Goal: Transaction & Acquisition: Purchase product/service

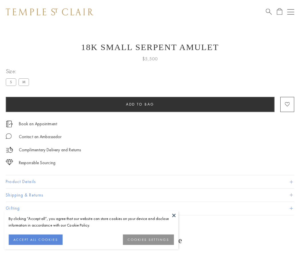
scroll to position [9, 0]
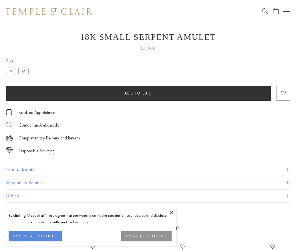
click at [138, 93] on span "Add to bag" at bounding box center [138, 93] width 28 height 5
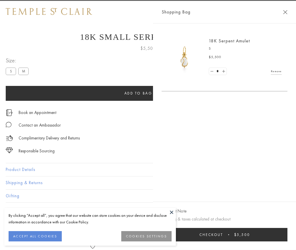
click at [288, 239] on button "Checkout $5,500" at bounding box center [225, 234] width 126 height 13
